Goal: Transaction & Acquisition: Subscribe to service/newsletter

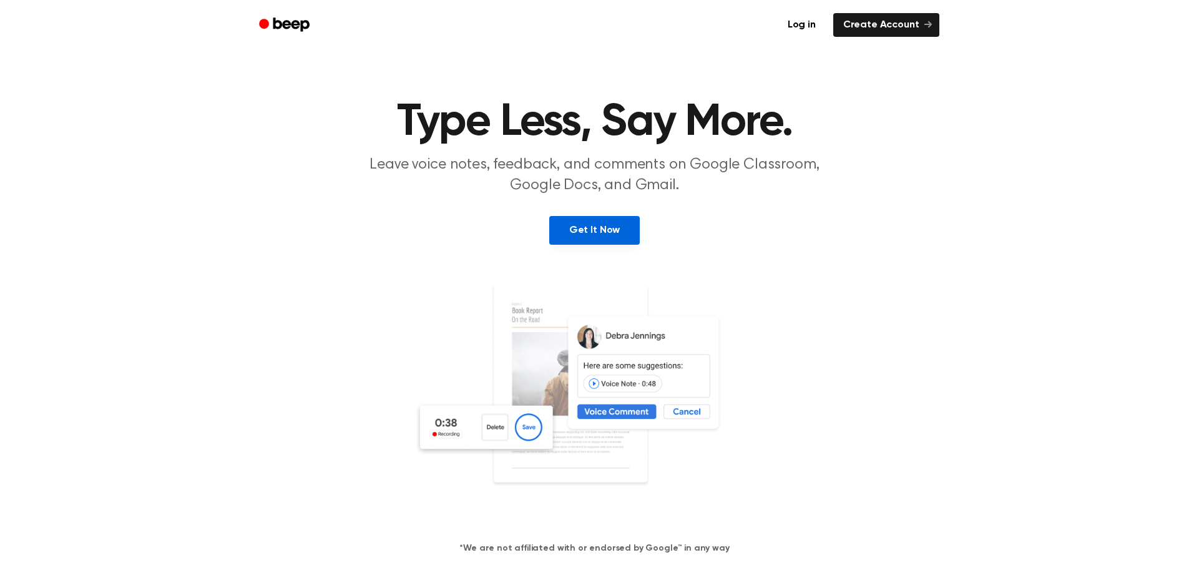
click at [591, 230] on link "Get It Now" at bounding box center [594, 230] width 90 height 29
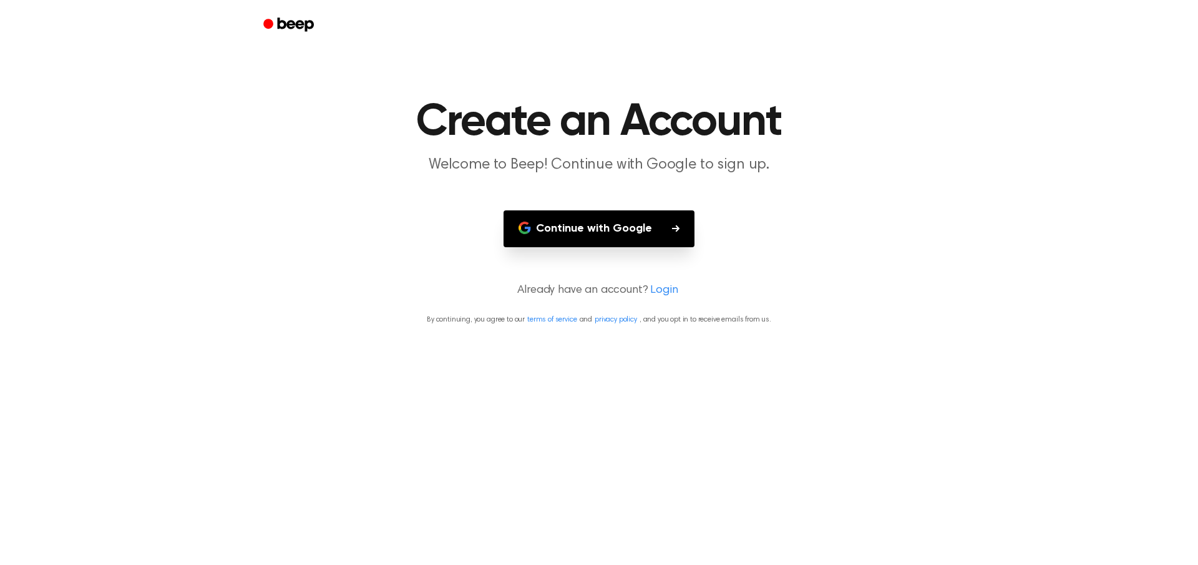
click at [637, 242] on button "Continue with Google" at bounding box center [598, 228] width 191 height 37
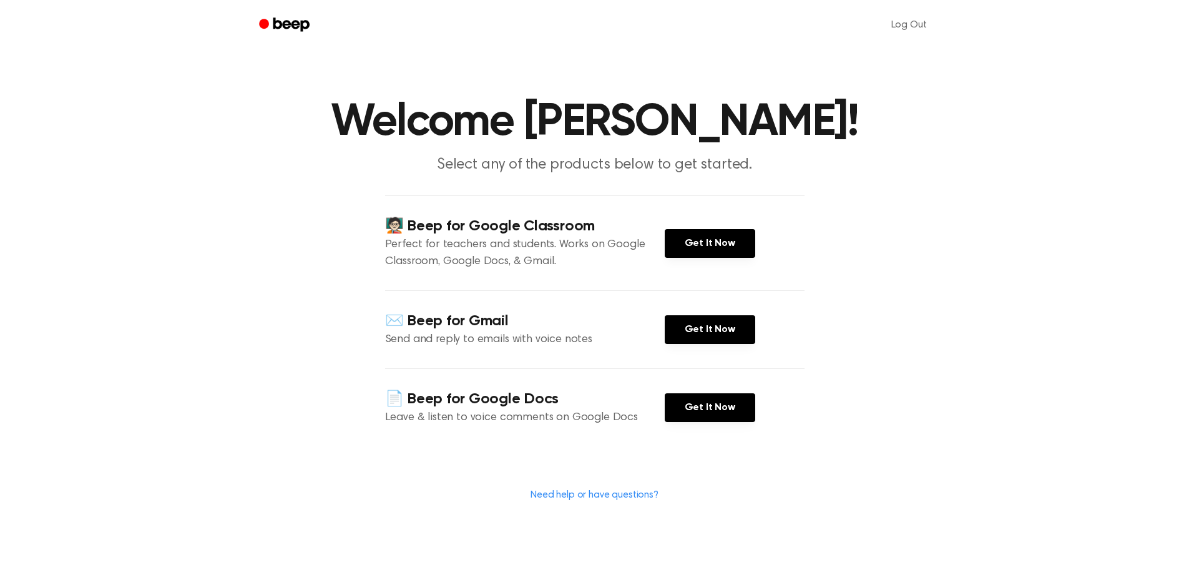
click at [699, 431] on div "📄 Beep for Google Docs Leave & listen to voice comments on Google Docs Get It N…" at bounding box center [594, 407] width 419 height 78
click at [700, 414] on link "Get It Now" at bounding box center [709, 407] width 90 height 29
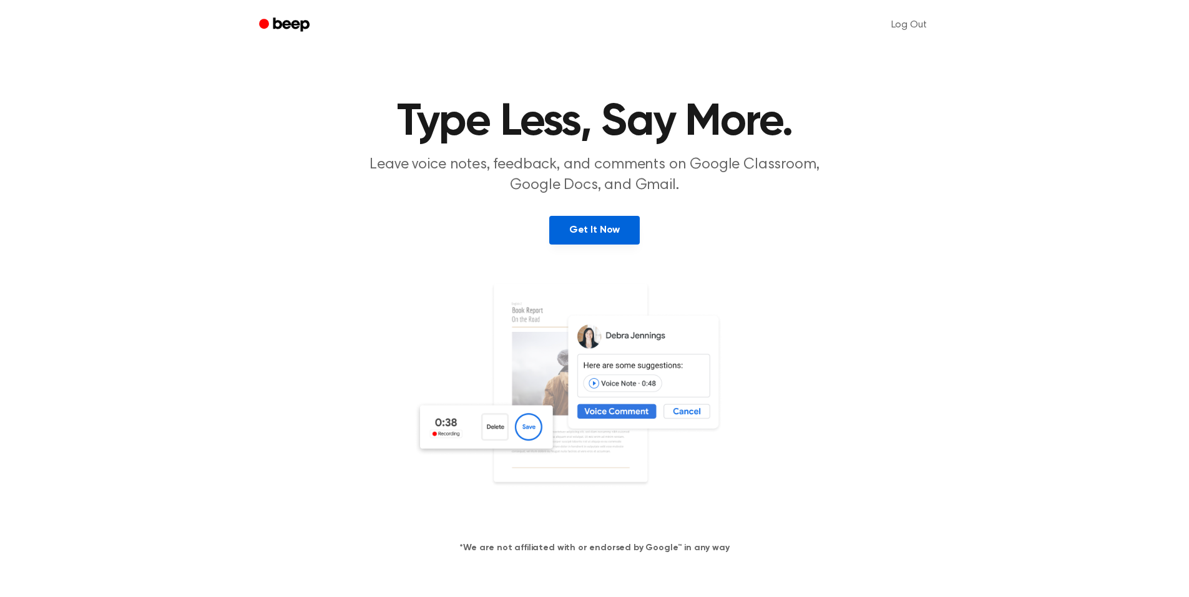
click at [623, 231] on link "Get It Now" at bounding box center [594, 230] width 90 height 29
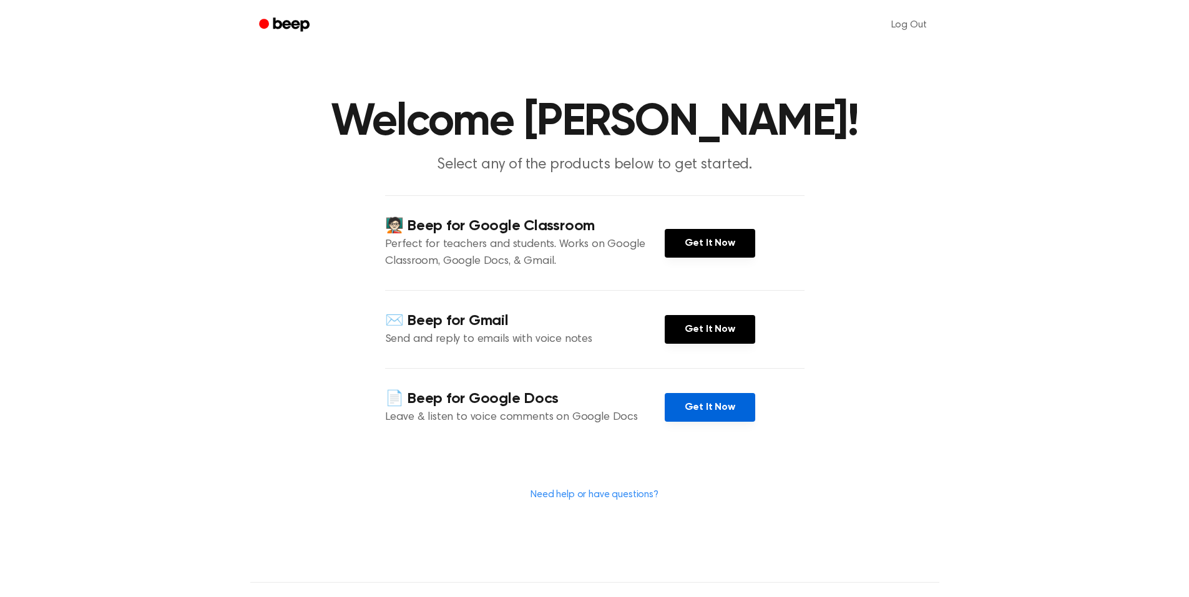
click at [721, 407] on link "Get It Now" at bounding box center [709, 407] width 90 height 29
